Goal: Task Accomplishment & Management: Complete application form

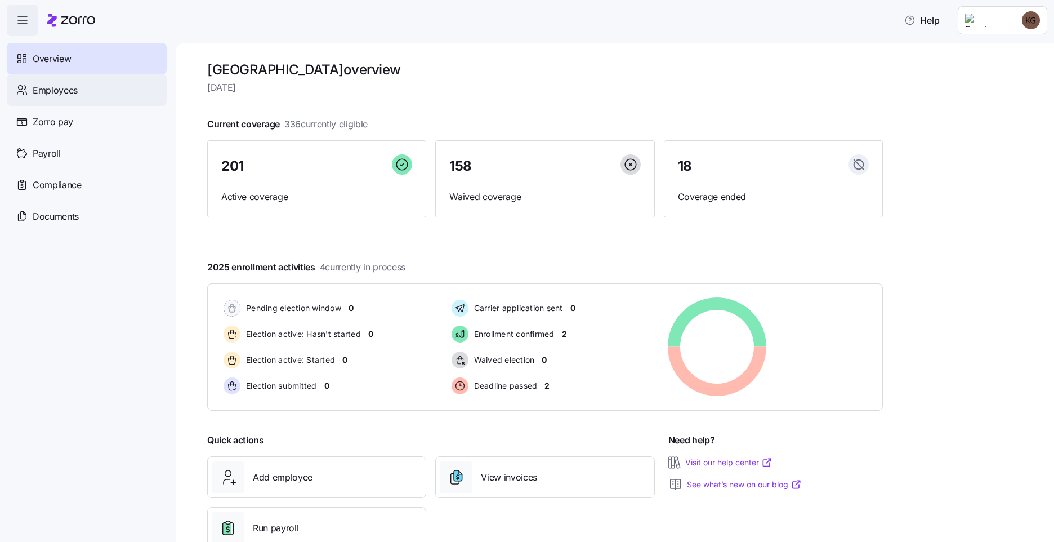
click at [57, 94] on span "Employees" at bounding box center [55, 90] width 45 height 14
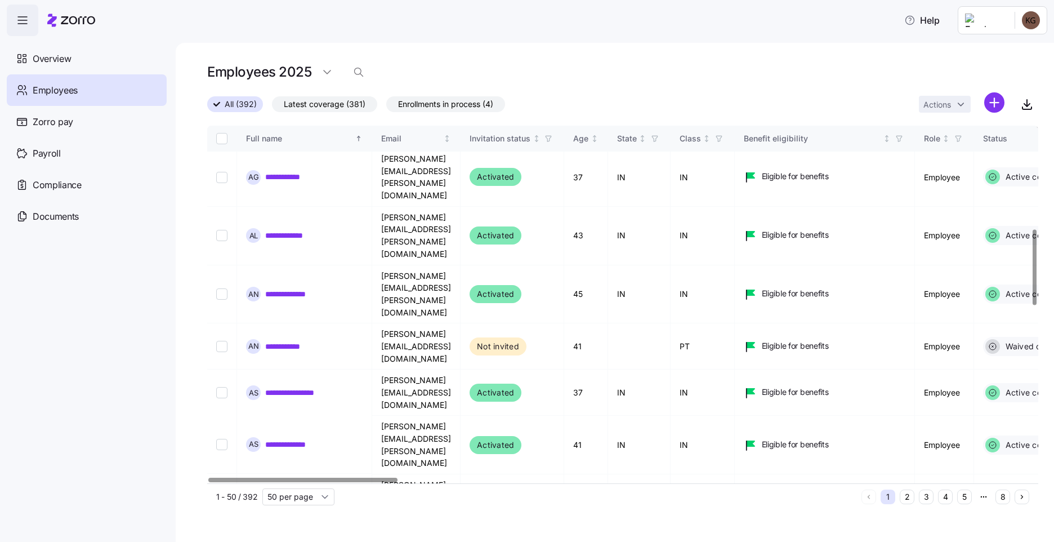
scroll to position [507, 0]
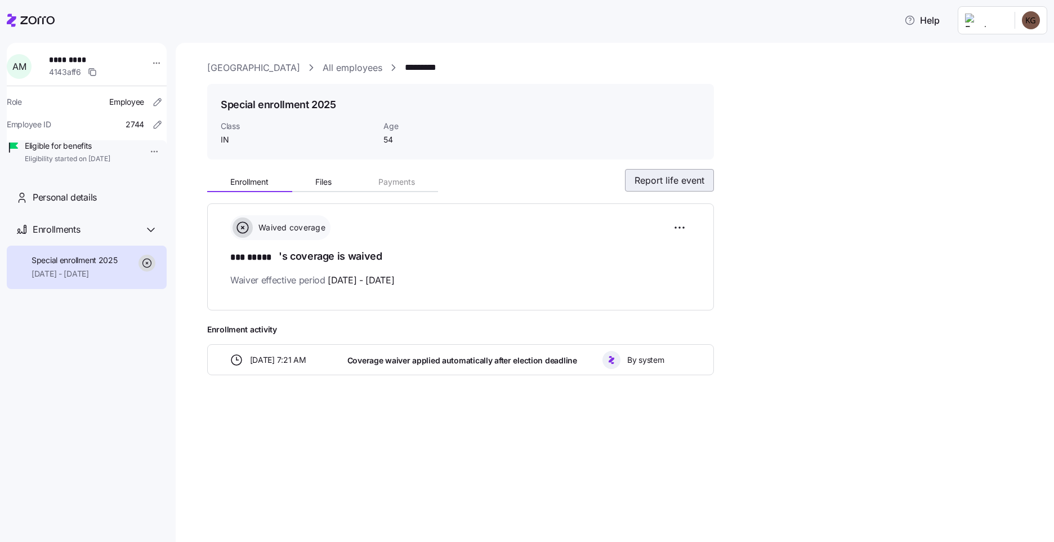
click at [653, 180] on span "Report life event" at bounding box center [670, 180] width 70 height 14
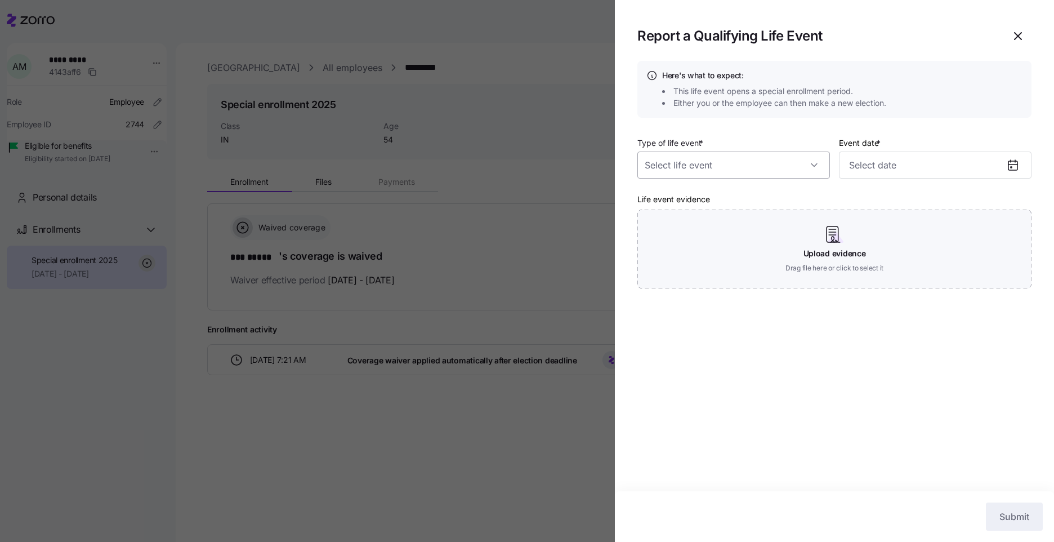
click at [704, 162] on input "Type of life event *" at bounding box center [733, 164] width 193 height 27
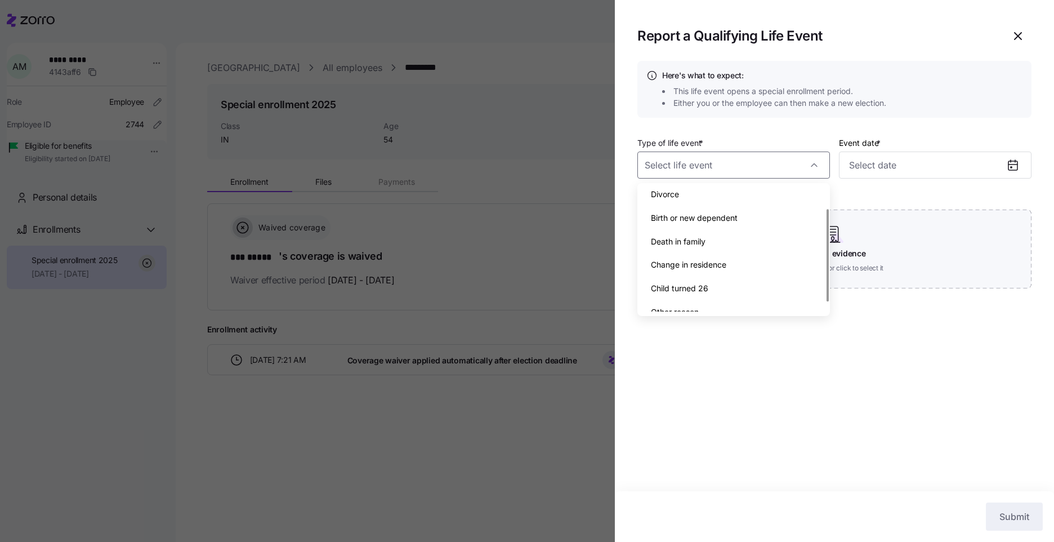
scroll to position [40, 0]
click at [716, 291] on div "Other reason" at bounding box center [734, 300] width 184 height 24
type input "Other reason"
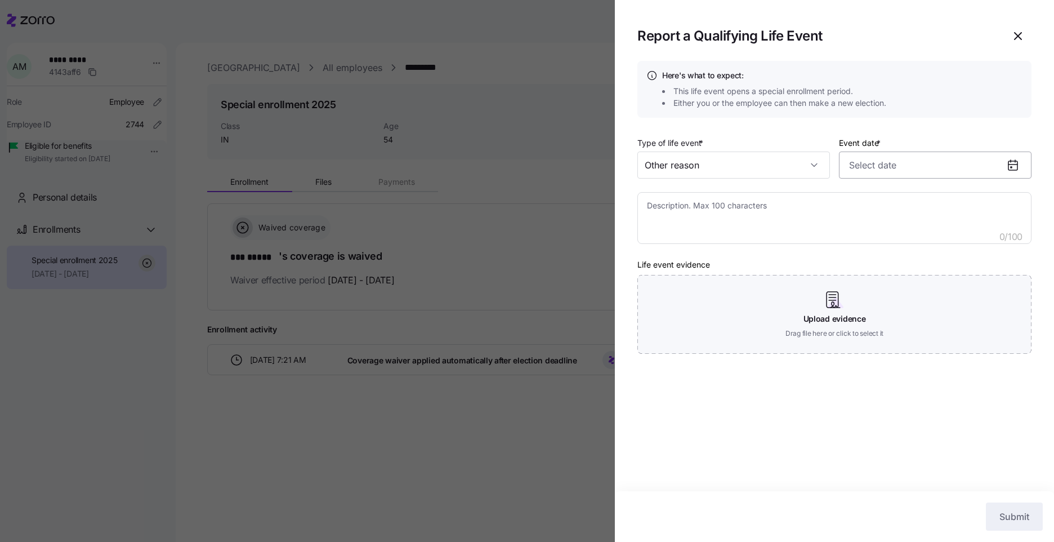
click at [895, 167] on input "Event date *" at bounding box center [935, 164] width 193 height 27
click at [972, 255] on button "1" at bounding box center [972, 257] width 27 height 27
type input "[DATE]"
click at [815, 212] on textarea at bounding box center [834, 218] width 394 height 52
type textarea "x"
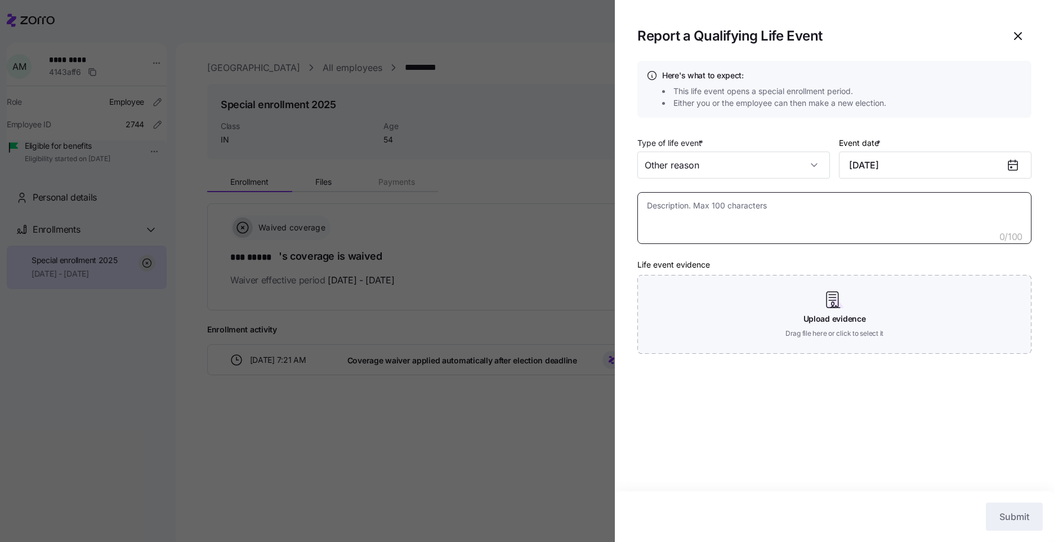
type textarea "E"
type textarea "x"
type textarea "Em"
type textarea "x"
type textarea "Emp"
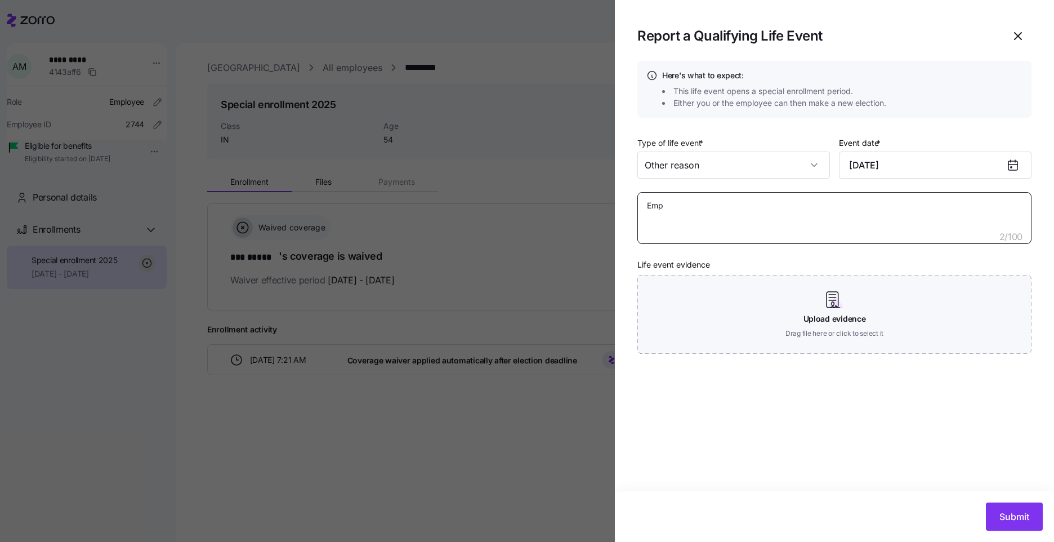
type textarea "x"
type textarea "Empl"
type textarea "x"
type textarea "Emplo"
type textarea "x"
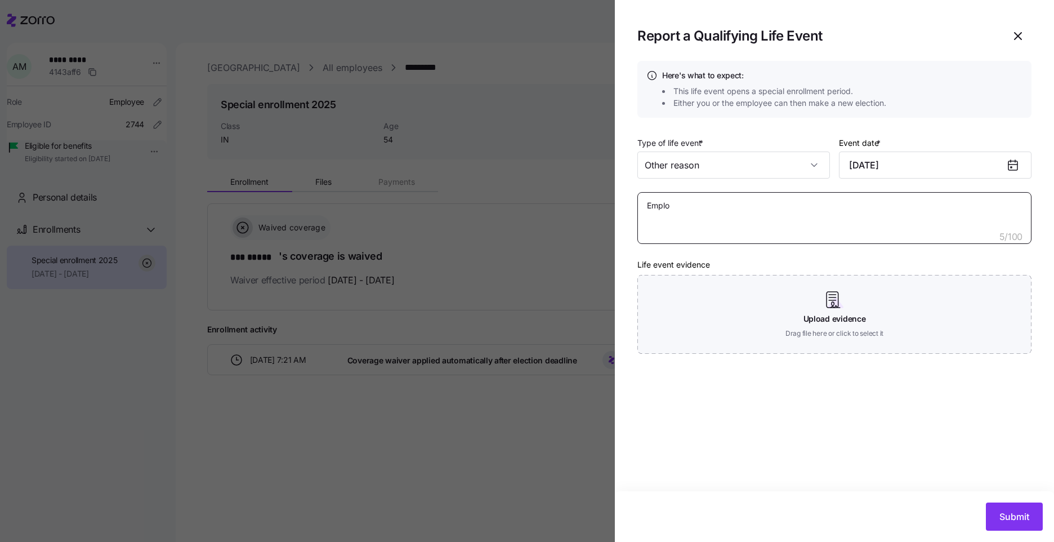
type textarea "Employ"
type textarea "x"
type textarea "Employe"
type textarea "x"
type textarea "Employee"
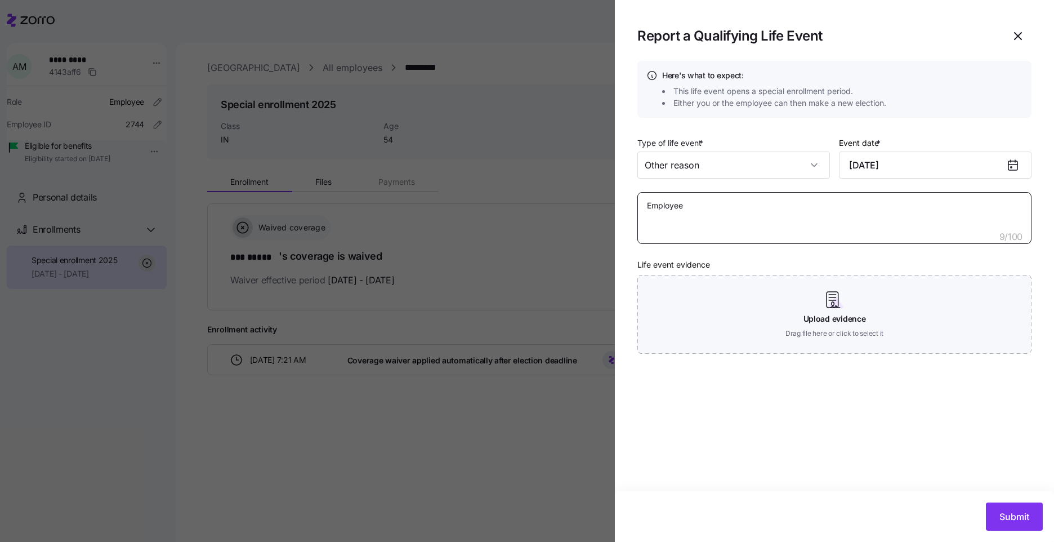
type textarea "x"
type textarea "Employee"
type textarea "x"
type textarea "Employee"
type textarea "x"
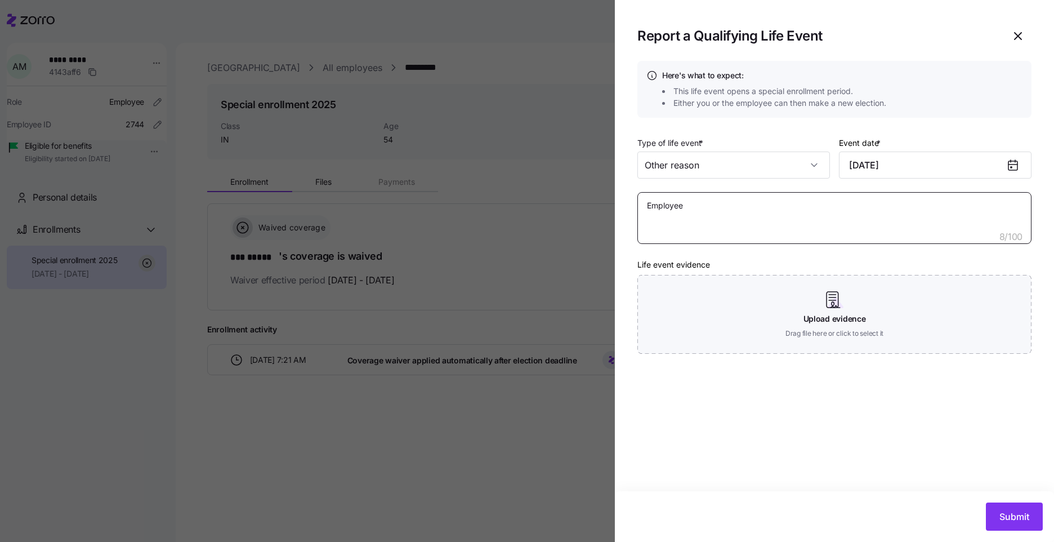
type textarea "Employee"
type textarea "x"
type textarea "Employee w"
type textarea "x"
type textarea "Employee wa"
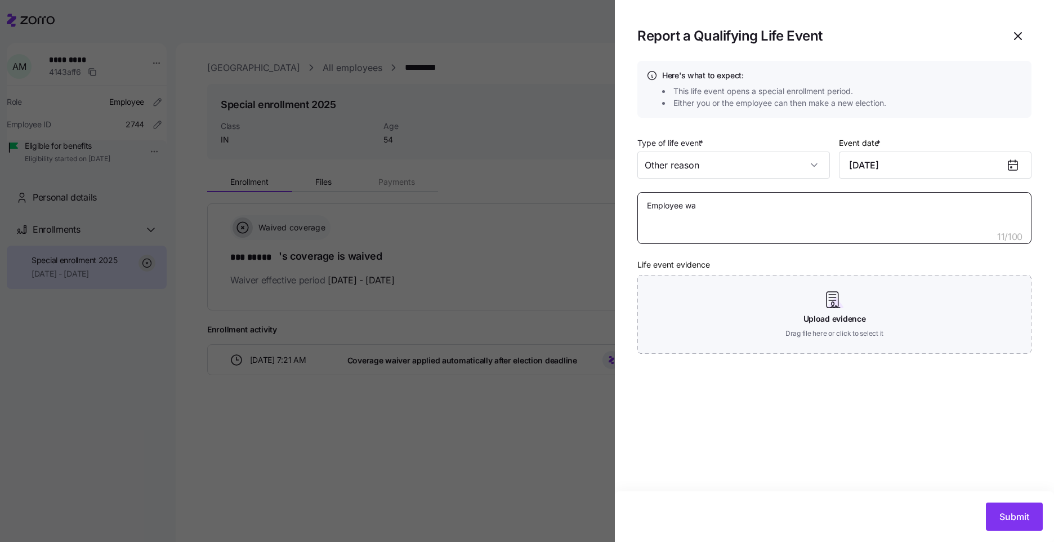
type textarea "x"
type textarea "Employee was"
type textarea "x"
type textarea "Employee was"
type textarea "x"
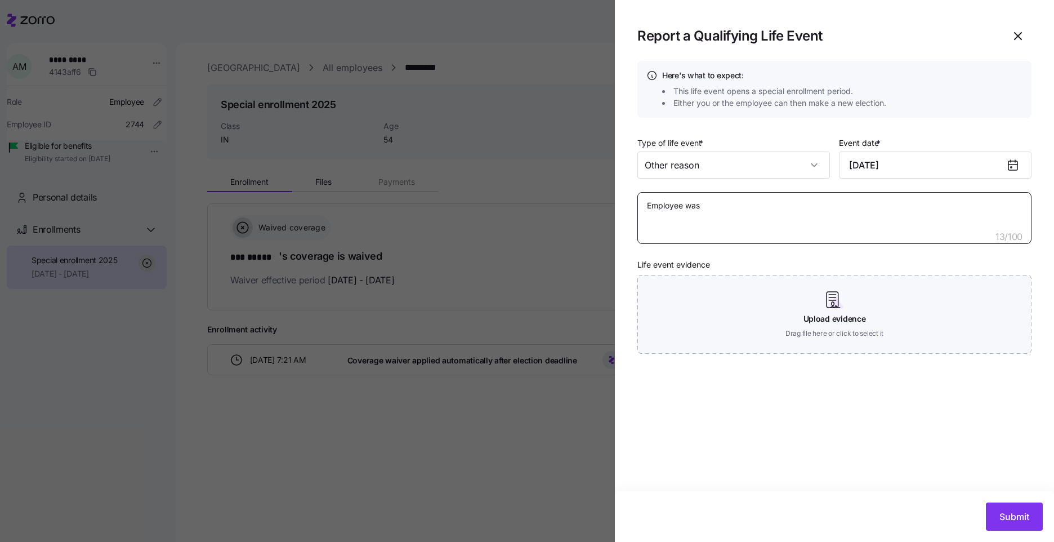
type textarea "Employee was o"
type textarea "x"
type textarea "Employee was on"
type textarea "x"
type textarea "Employee was on"
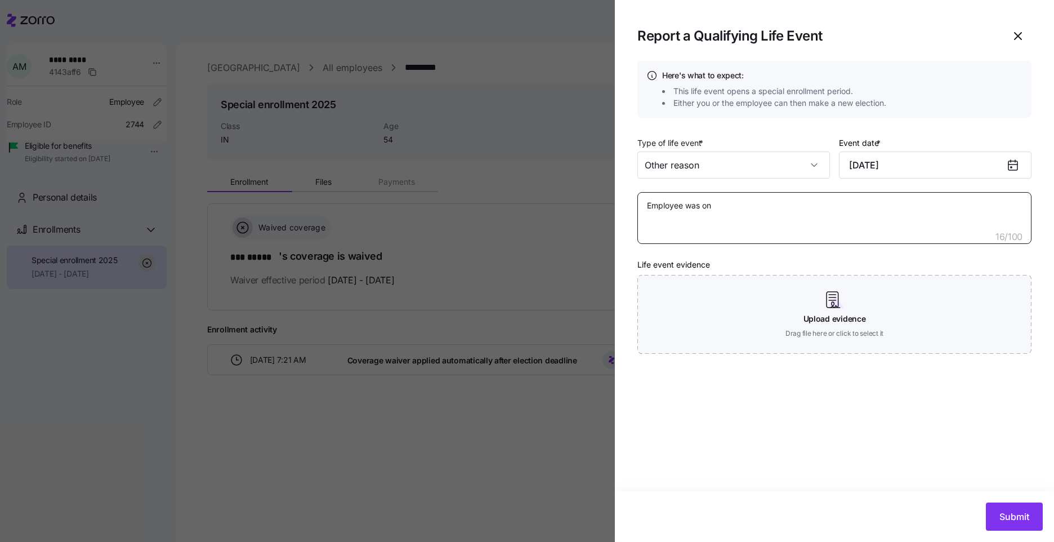
type textarea "x"
type textarea "Employee was on s"
type textarea "x"
type textarea "Employee was on sp"
type textarea "x"
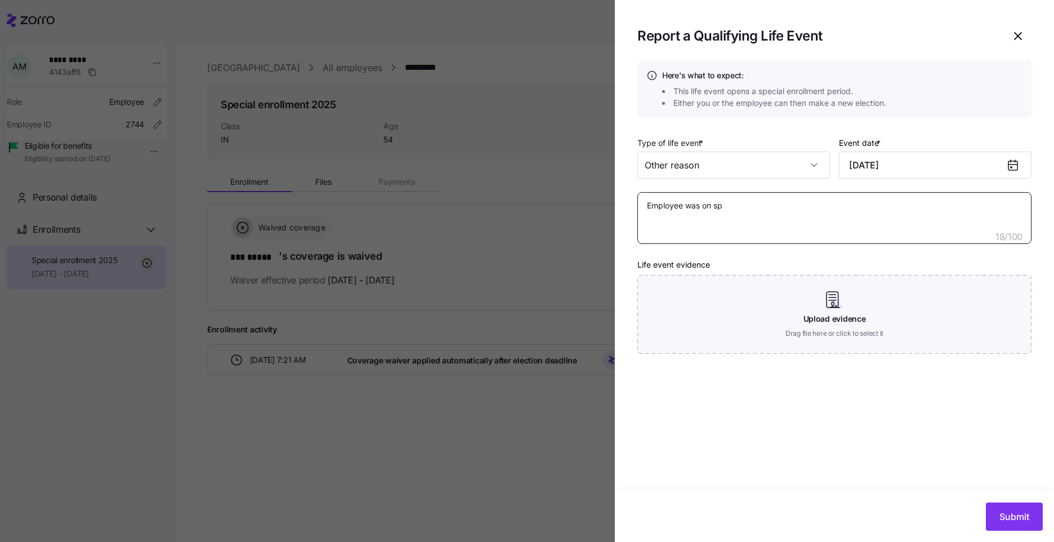
type textarea "Employee was on spo"
type textarea "x"
type textarea "Employee was on spou"
type textarea "x"
type textarea "Employee was on spous"
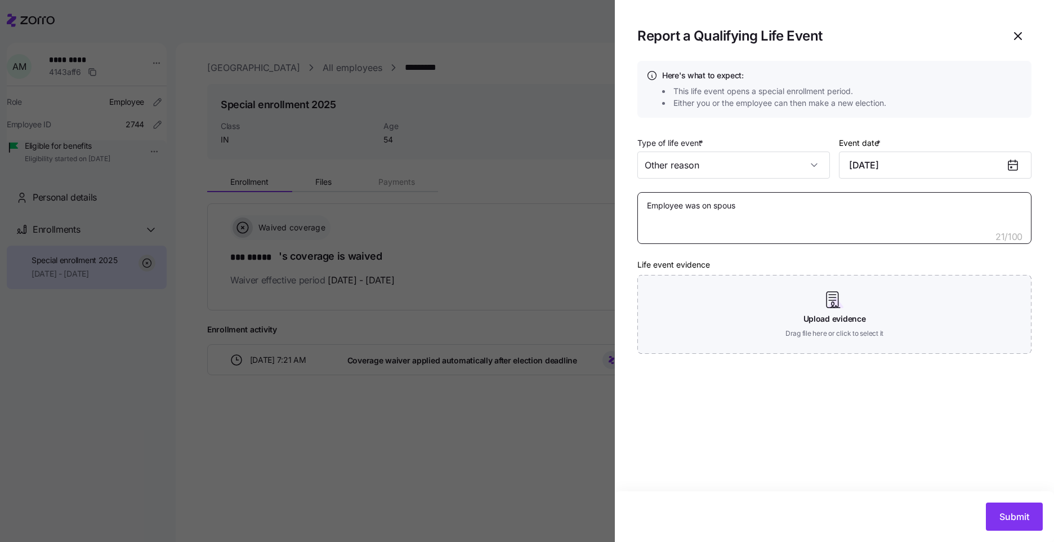
type textarea "x"
type textarea "Employee was on spouse"
type textarea "x"
type textarea "Employee was on spouse"
type textarea "x"
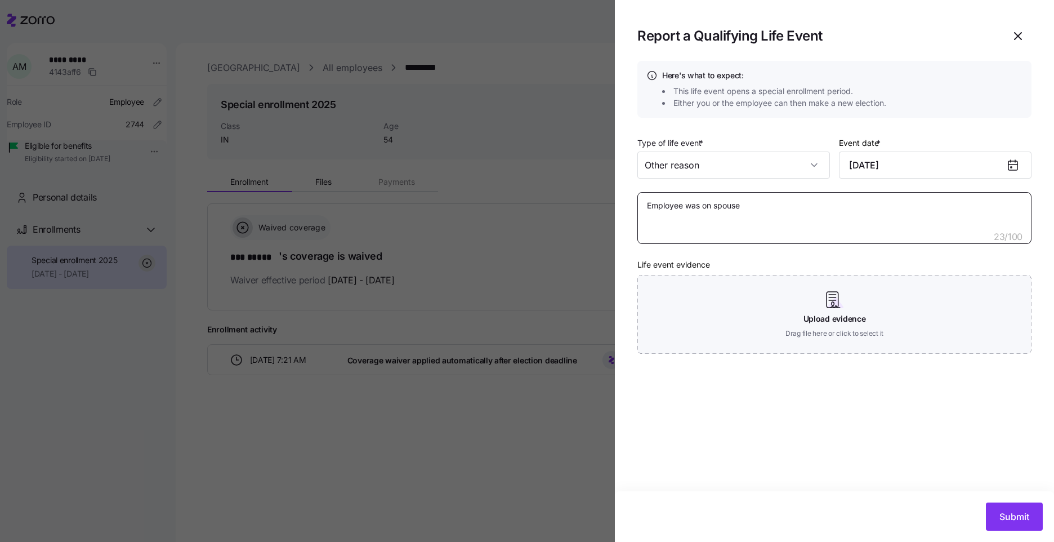
type textarea "Employee was on spouse b"
type textarea "x"
type textarea "Employee was on spouse be"
type textarea "x"
type textarea "Employee was on spouse ben"
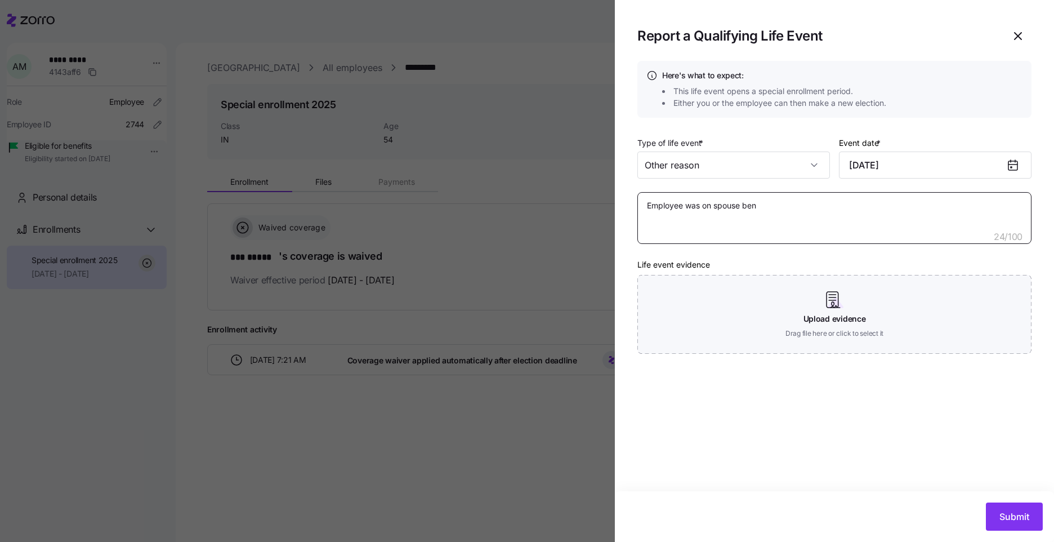
type textarea "x"
type textarea "Employee was on spouse bene"
type textarea "x"
type textarea "Employee was on spouse benef"
type textarea "x"
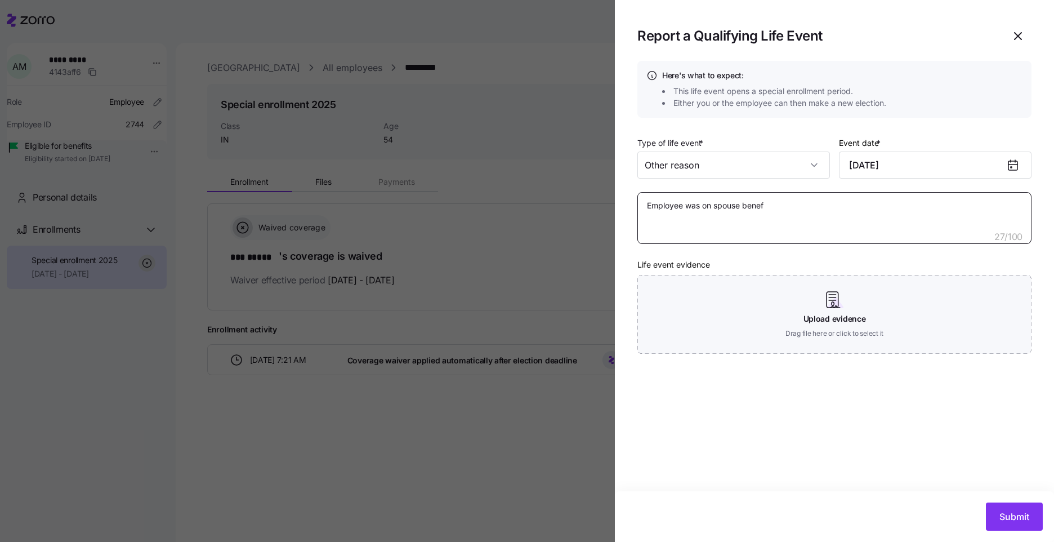
type textarea "Employee was on spouse [PERSON_NAME]"
type textarea "x"
type textarea "Employee was on spouse benefit"
type textarea "x"
type textarea "Employee was on spouse benefits"
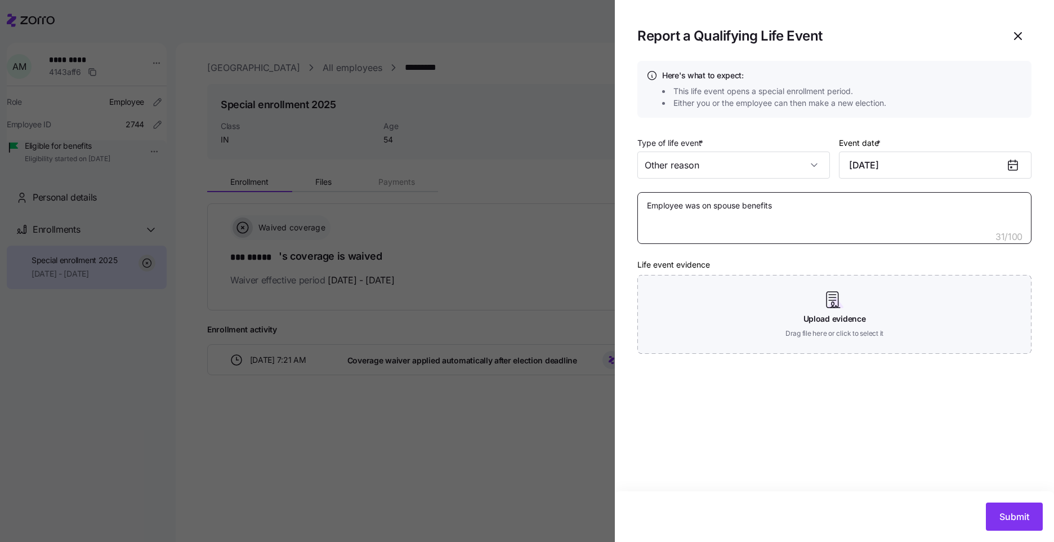
type textarea "x"
type textarea "Employee was on spouse benefits"
type textarea "x"
type textarea "Employee was on spouse benefits -"
type textarea "x"
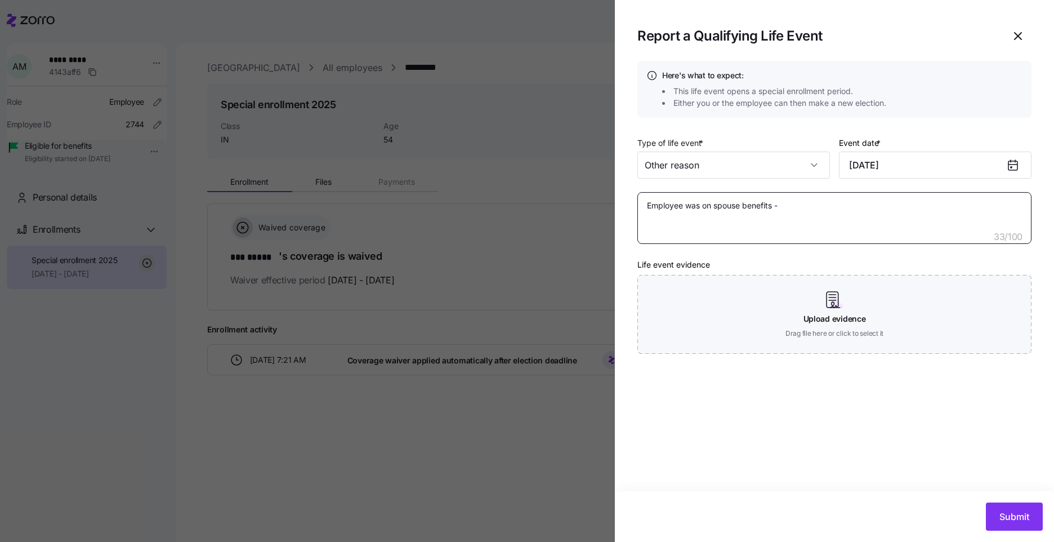
type textarea "Employee was on spouse benefits -"
type textarea "x"
type textarea "Employee was on spouse benefits - h"
type textarea "x"
type textarea "Employee was on spouse benefits - ha"
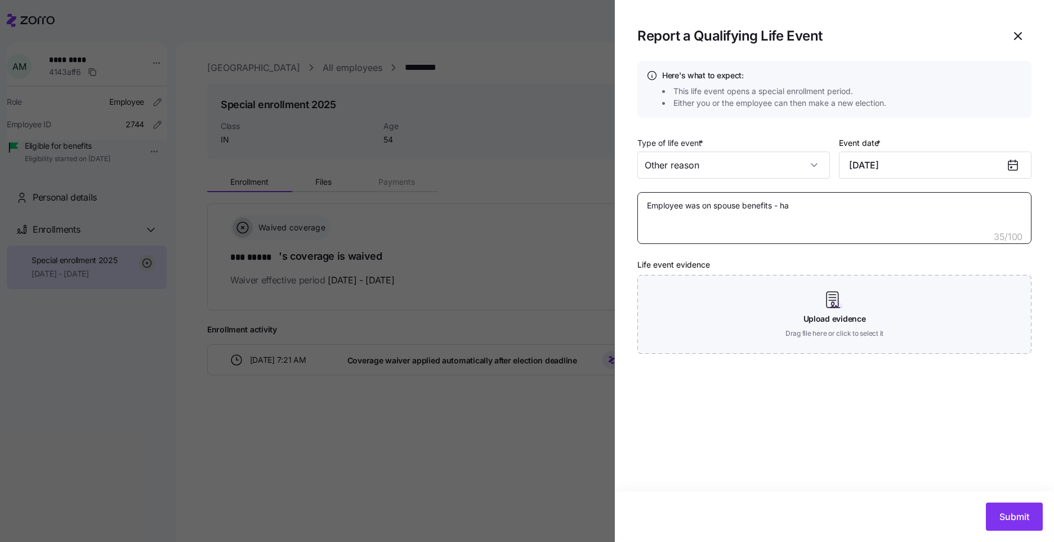
type textarea "x"
type textarea "Employee was on spouse benefits - has"
type textarea "x"
type textarea "Employee was on spouse benefits - has"
type textarea "x"
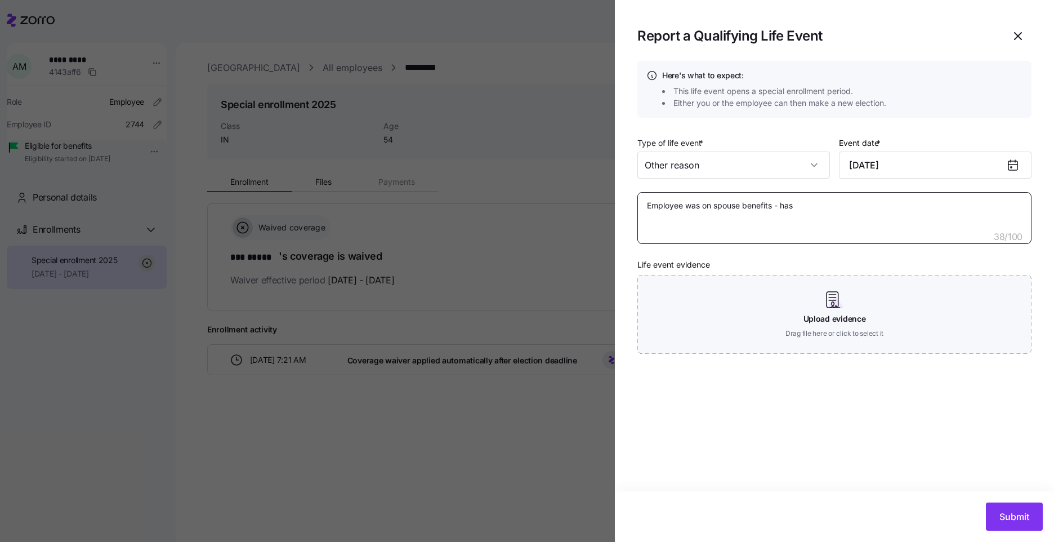
type textarea "Employee was on spouse benefits - has n"
type textarea "x"
type textarea "Employee was on spouse benefits - has no"
type textarea "x"
type textarea "Employee was on spouse benefits - has now"
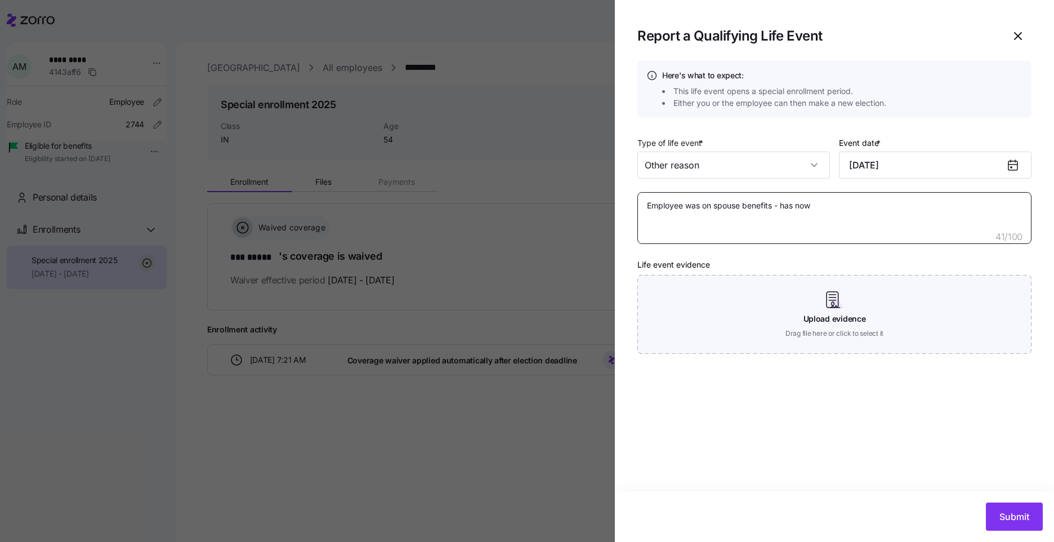
type textarea "x"
type textarea "Employee was on spouse benefits - has now"
type textarea "x"
type textarea "Employee was on spouse benefits - has now"
type textarea "x"
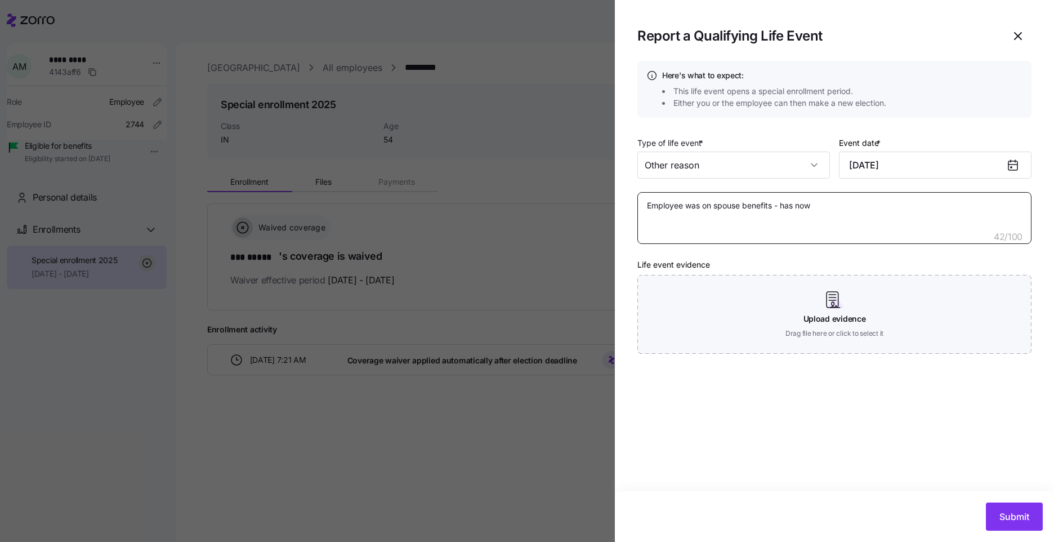
type textarea "Employee was on spouse benefits - has no"
type textarea "x"
type textarea "Employee was on spouse benefits - has n"
type textarea "x"
type textarea "Employee was on spouse benefits - has"
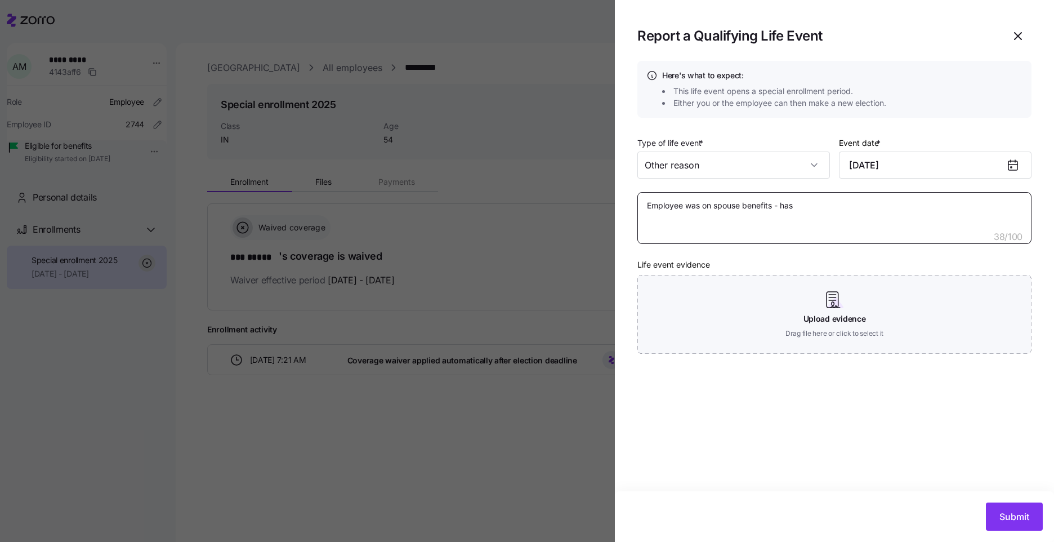
type textarea "x"
type textarea "Employee was on spouse benefits - has l"
type textarea "x"
type textarea "Employee was on spouse benefits - has lo"
type textarea "x"
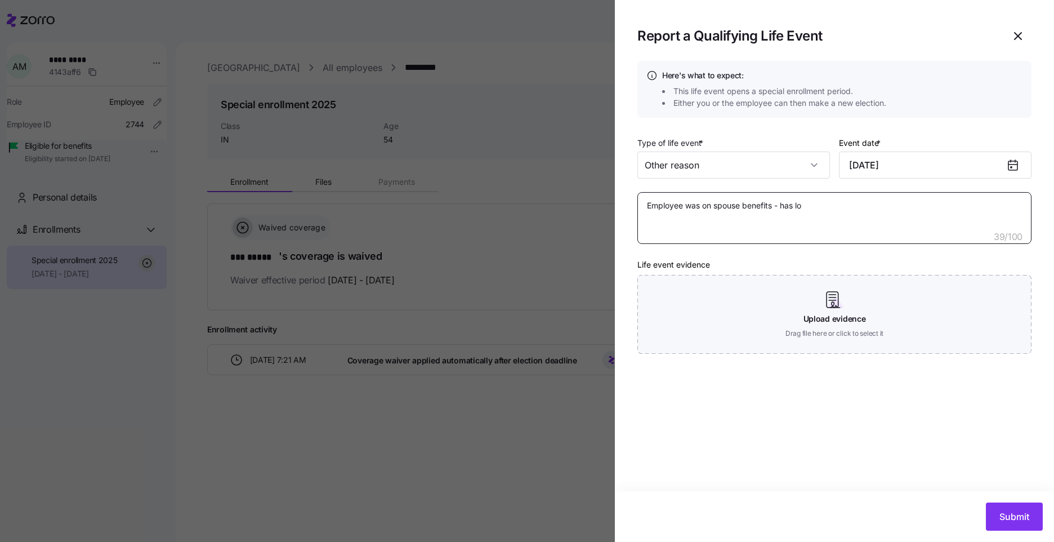
type textarea "Employee was on spouse benefits - has los"
type textarea "x"
type textarea "Employee was on spouse benefits - has lost"
type textarea "x"
type textarea "Employee was on spouse benefits - has lost"
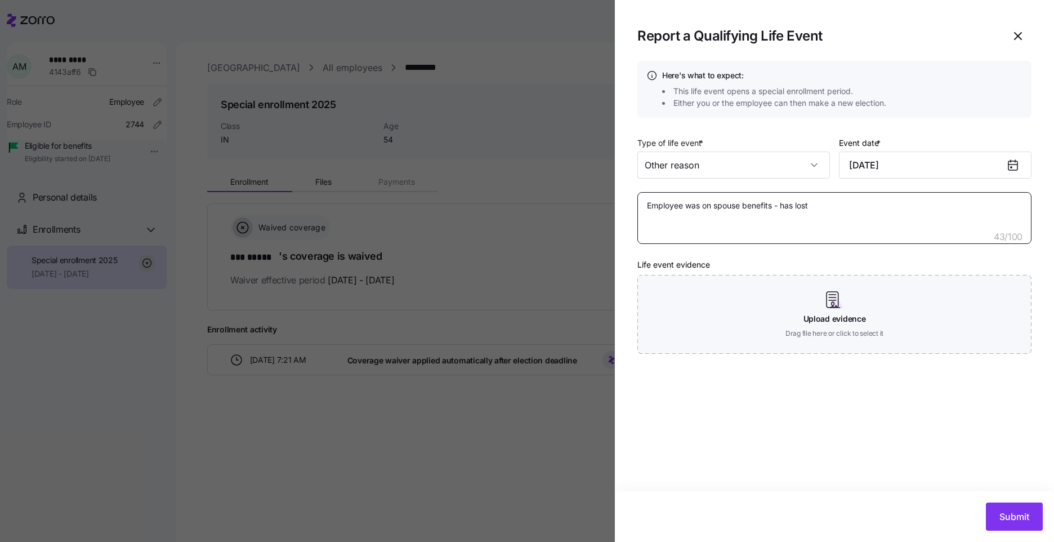
type textarea "x"
type textarea "Employee was on spouse benefits - has lost c"
type textarea "x"
type textarea "Employee was on spouse benefits - has lost co"
type textarea "x"
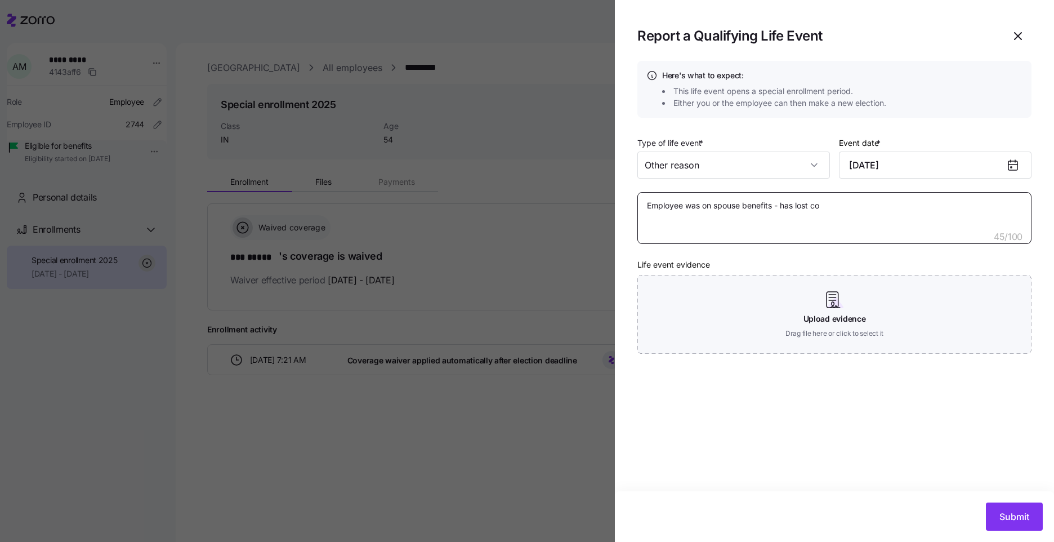
type textarea "Employee was on spouse benefits - has lost cov"
type textarea "x"
type textarea "Employee was on spouse benefits - has lost cove"
type textarea "x"
type textarea "Employee was on spouse benefits - has lost cover"
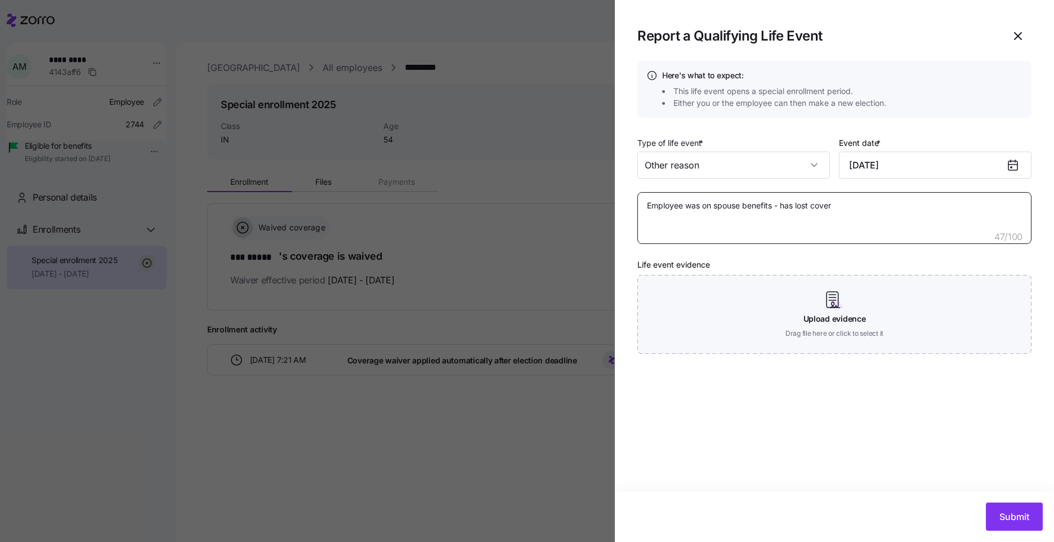
type textarea "x"
type textarea "Employee was on spouse benefits - has lost covera"
type textarea "x"
type textarea "Employee was on spouse benefits - has lost coverag"
type textarea "x"
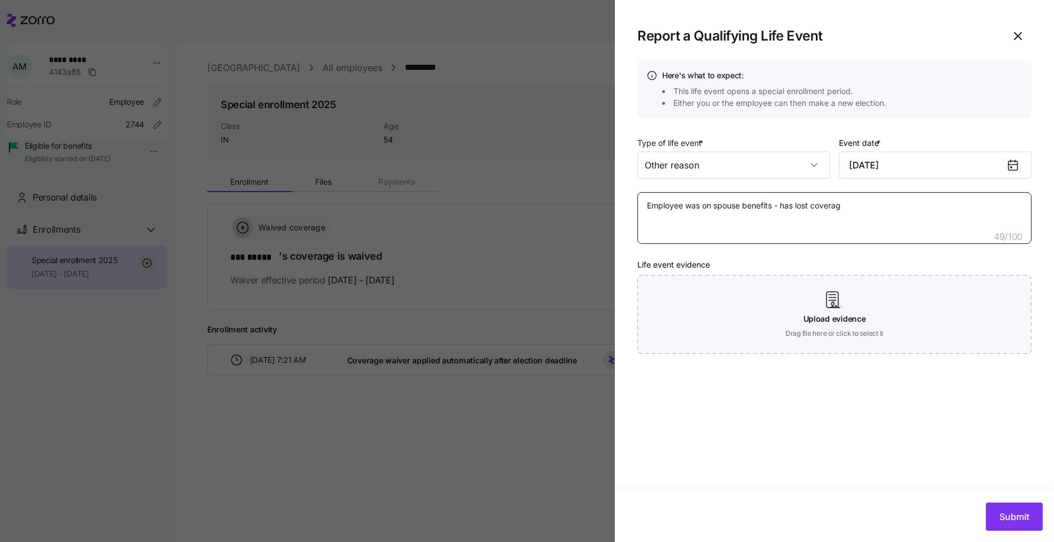
type textarea "Employee was on spouse benefits - has lost coverage"
type textarea "x"
type textarea "Employee was on spouse benefits - has lost coverage."
click at [1021, 516] on span "Submit" at bounding box center [1014, 517] width 30 height 14
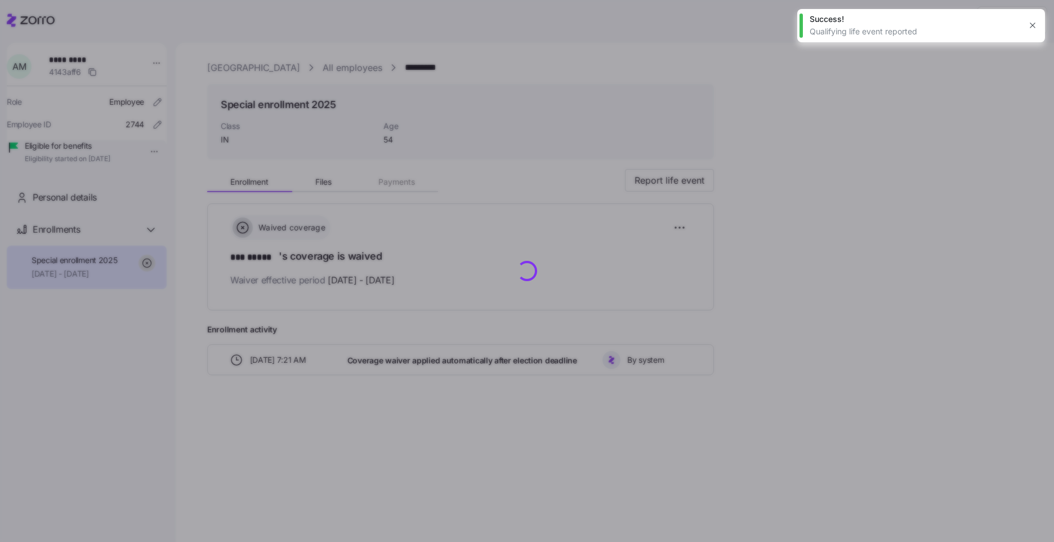
type textarea "x"
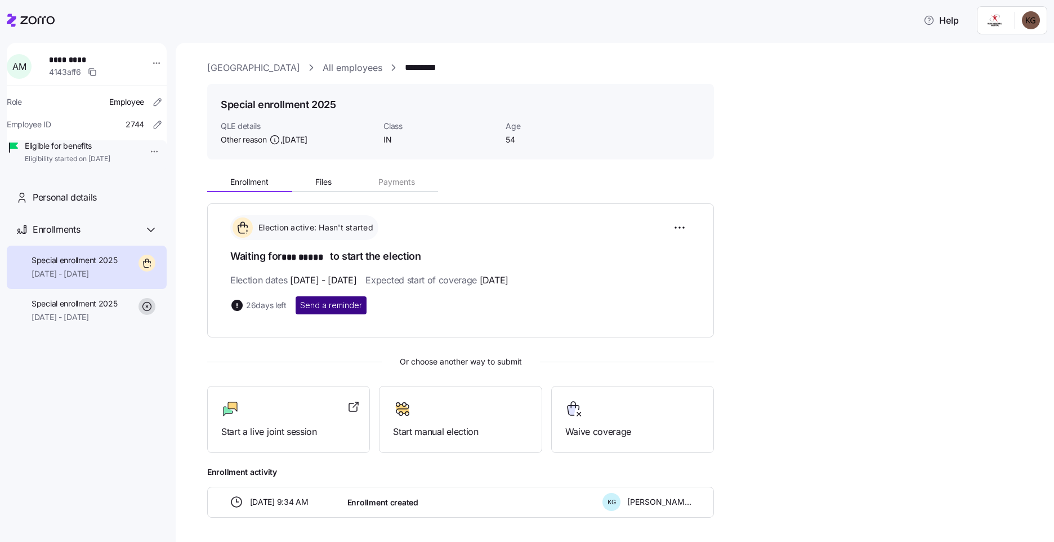
click at [344, 302] on span "Send a reminder" at bounding box center [331, 305] width 62 height 11
